Goal: Task Accomplishment & Management: Use online tool/utility

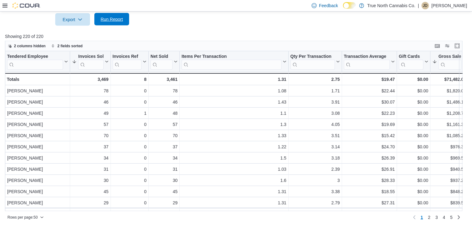
scroll to position [1408, 0]
click at [108, 16] on span "Run Report" at bounding box center [112, 19] width 22 height 6
click at [120, 25] on span "Run Report" at bounding box center [111, 19] width 27 height 12
click at [120, 24] on span "Run Report" at bounding box center [111, 19] width 27 height 12
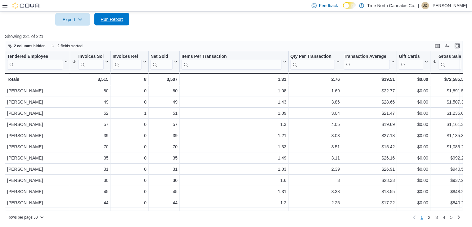
click at [108, 19] on span "Run Report" at bounding box center [112, 19] width 22 height 6
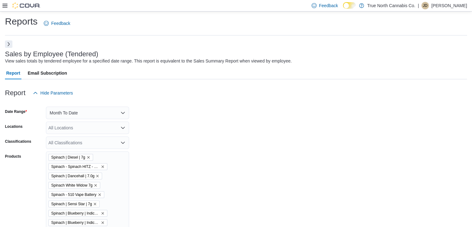
scroll to position [0, 0]
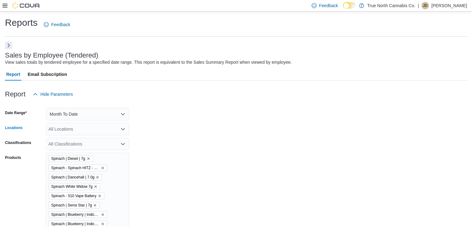
click at [68, 128] on div "All Locations" at bounding box center [87, 129] width 83 height 12
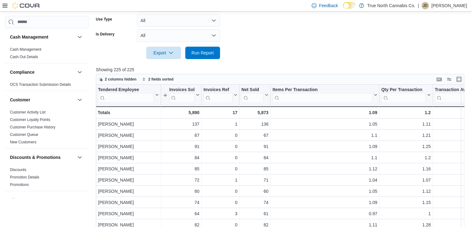
scroll to position [2227, 0]
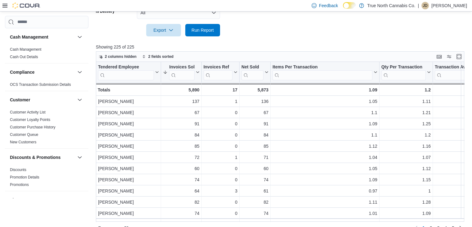
click at [198, 75] on div at bounding box center [200, 72] width 5 height 20
click at [197, 74] on button "Invoices Sold" at bounding box center [180, 72] width 35 height 16
click at [190, 105] on span "Sort High-Low" at bounding box center [185, 103] width 24 height 5
click at [196, 74] on button "Invoices Sold" at bounding box center [180, 72] width 35 height 16
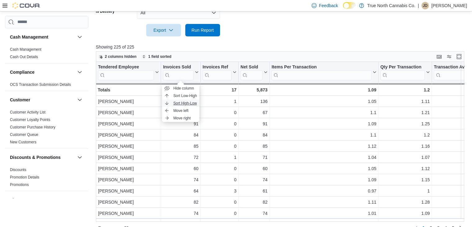
click at [191, 102] on span "Sort High-Low" at bounding box center [185, 103] width 24 height 5
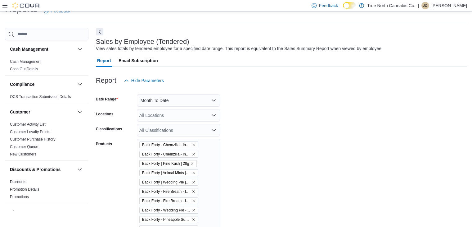
scroll to position [0, 0]
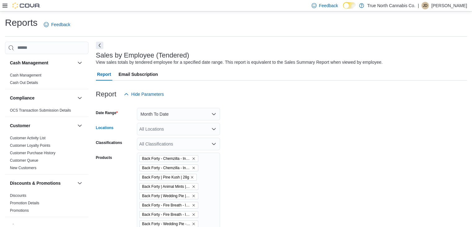
click at [179, 130] on div "All Locations" at bounding box center [178, 129] width 83 height 12
type input "***"
click at [189, 139] on span "Cambridge 960 King" at bounding box center [170, 139] width 40 height 6
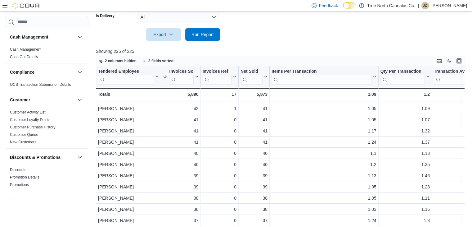
scroll to position [2237, 0]
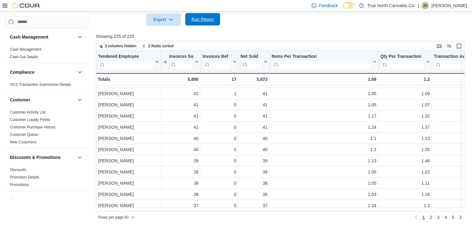
click at [210, 19] on span "Run Report" at bounding box center [203, 19] width 22 height 6
